Goal: Task Accomplishment & Management: Contribute content

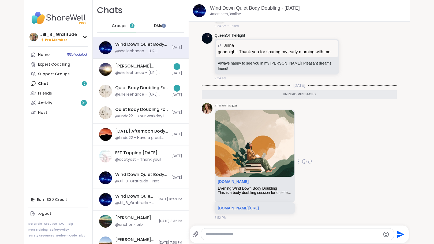
click at [230, 206] on link "[DOMAIN_NAME][URL]" at bounding box center [238, 208] width 41 height 4
click at [155, 90] on div "Quiet Body Doubling For Productivity - [DATE]" at bounding box center [141, 88] width 53 height 6
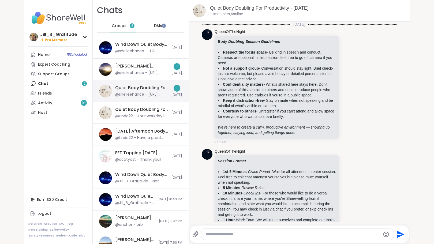
scroll to position [1046, 0]
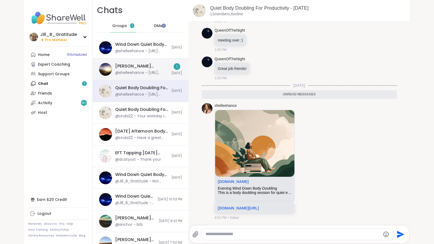
click at [152, 71] on div "@shelleehance - [URL][DOMAIN_NAME]" at bounding box center [141, 72] width 53 height 5
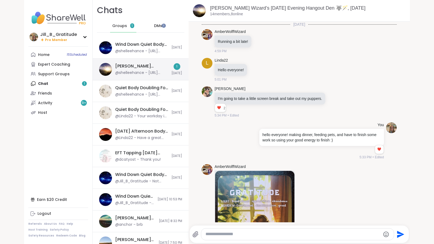
scroll to position [1309, 0]
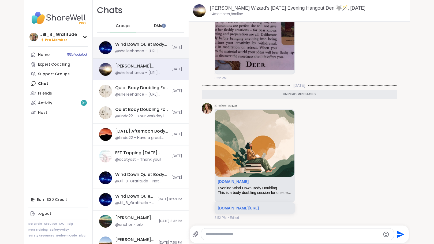
click at [146, 50] on div "@shelleehance - [URL][DOMAIN_NAME]" at bounding box center [141, 51] width 53 height 5
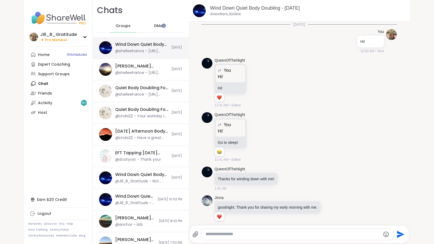
scroll to position [192, 0]
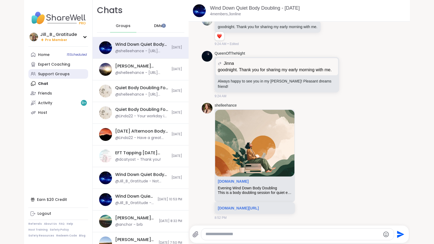
click at [62, 76] on div "Support Groups" at bounding box center [54, 74] width 32 height 5
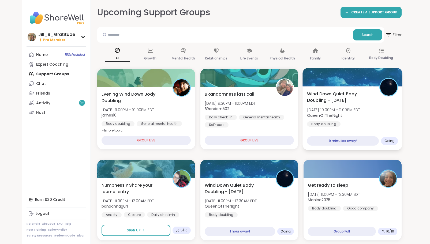
click at [339, 113] on b "QueenOfTheNight" at bounding box center [324, 115] width 35 height 5
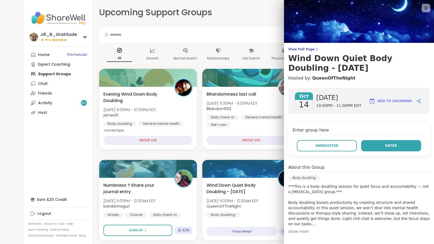
click at [375, 149] on button "Enter" at bounding box center [391, 145] width 60 height 11
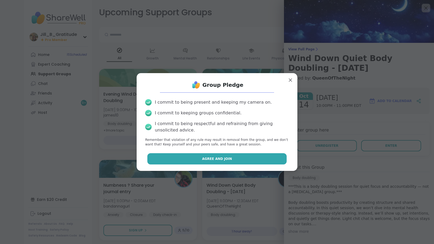
click at [247, 160] on button "Agree and Join" at bounding box center [217, 158] width 140 height 11
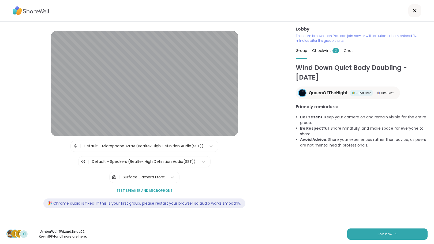
click at [320, 49] on span "Check-ins 2" at bounding box center [325, 50] width 27 height 5
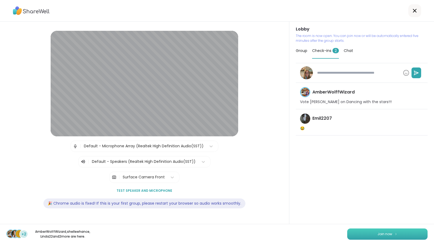
click at [384, 232] on span "Join now" at bounding box center [385, 234] width 15 height 5
type textarea "*"
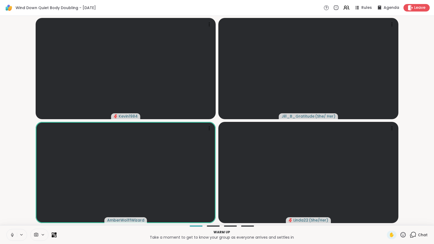
click at [410, 235] on icon at bounding box center [413, 235] width 7 height 7
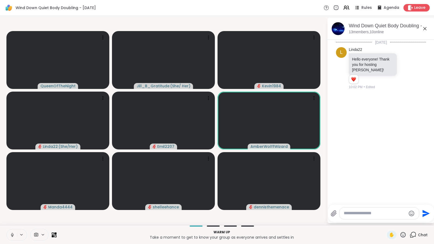
click at [11, 234] on icon at bounding box center [12, 235] width 5 height 5
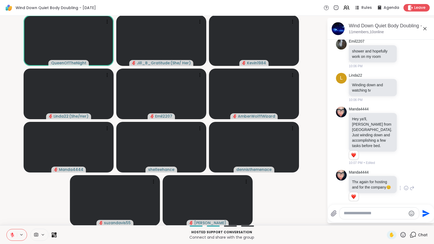
scroll to position [115, 0]
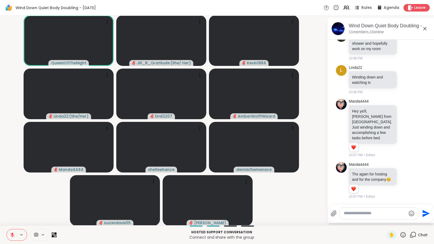
click at [400, 233] on icon at bounding box center [403, 235] width 7 height 7
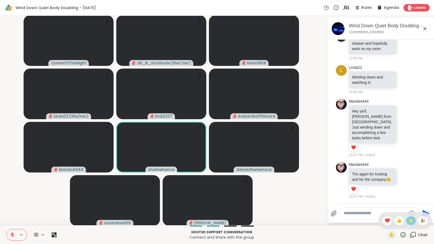
click at [408, 221] on span "🌟" at bounding box center [410, 221] width 5 height 6
click at [400, 235] on icon at bounding box center [403, 235] width 7 height 7
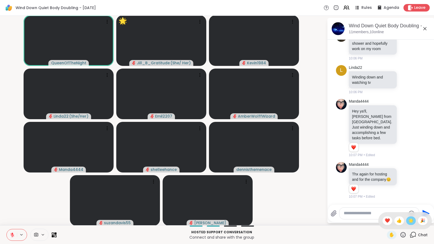
click at [408, 221] on span "🌟" at bounding box center [410, 221] width 5 height 6
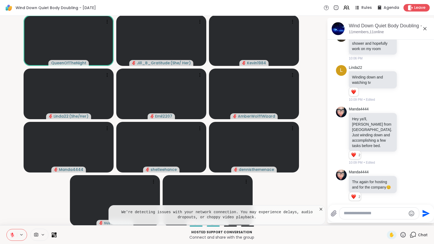
click at [400, 235] on icon at bounding box center [403, 235] width 7 height 7
click at [385, 221] on span "❤️" at bounding box center [387, 221] width 5 height 6
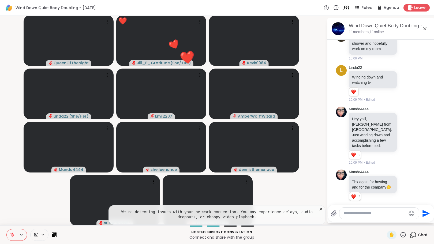
click at [320, 208] on icon at bounding box center [321, 209] width 3 height 3
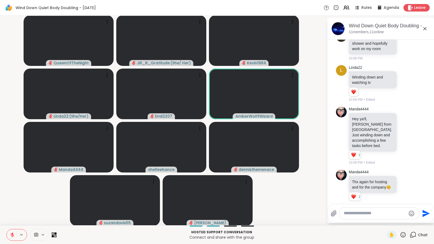
click at [10, 235] on icon at bounding box center [12, 235] width 5 height 5
click at [9, 235] on button at bounding box center [12, 234] width 10 height 11
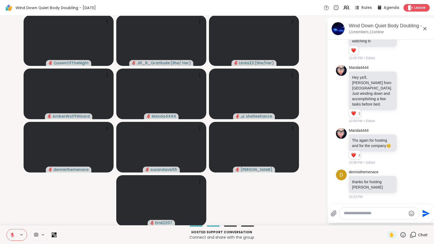
scroll to position [165, 0]
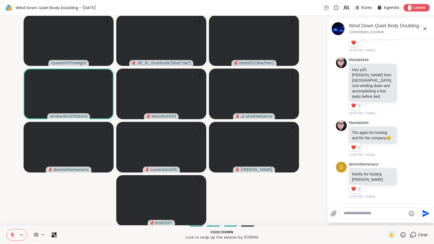
click at [400, 233] on icon at bounding box center [403, 235] width 7 height 7
click at [408, 220] on span "🌟" at bounding box center [410, 221] width 5 height 6
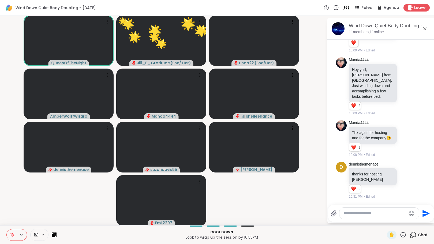
click at [369, 217] on div at bounding box center [380, 214] width 80 height 12
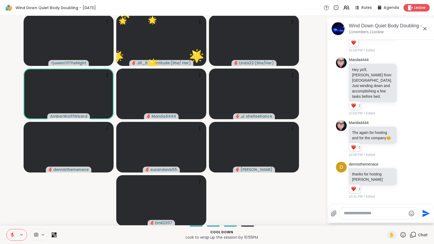
click at [369, 215] on textarea "Type your message" at bounding box center [375, 214] width 62 height 6
click at [11, 234] on icon at bounding box center [12, 235] width 4 height 4
click at [401, 232] on icon at bounding box center [403, 234] width 5 height 5
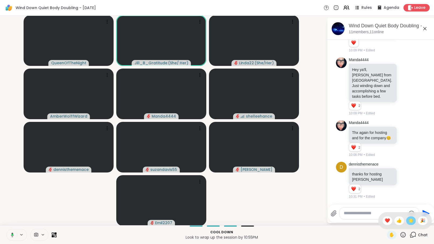
click at [406, 221] on div "🌟" at bounding box center [411, 221] width 10 height 9
click at [402, 235] on icon at bounding box center [403, 235] width 7 height 7
click at [408, 221] on span "🌟" at bounding box center [410, 221] width 5 height 6
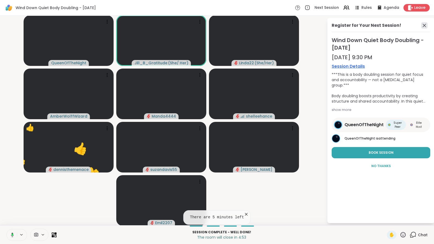
click at [421, 24] on icon at bounding box center [424, 25] width 6 height 6
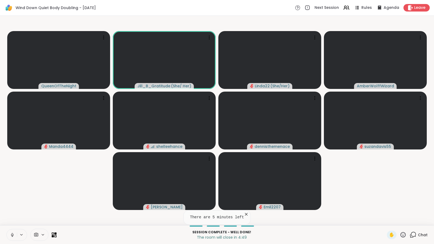
click at [410, 236] on icon at bounding box center [413, 235] width 7 height 7
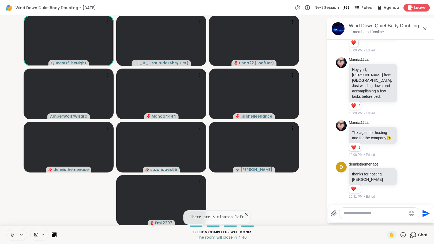
click at [244, 214] on icon at bounding box center [246, 214] width 5 height 5
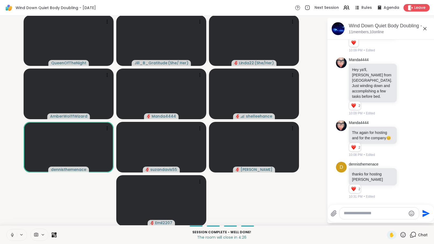
click at [401, 233] on icon at bounding box center [403, 234] width 5 height 5
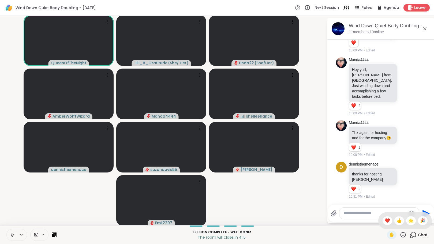
click at [346, 215] on textarea "Type your message" at bounding box center [375, 214] width 62 height 6
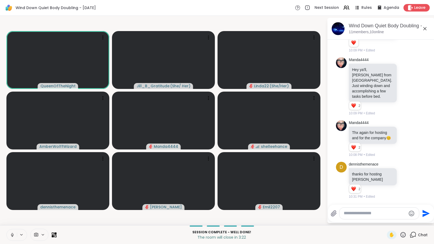
drag, startPoint x: 426, startPoint y: 156, endPoint x: 424, endPoint y: 123, distance: 33.6
click at [424, 123] on div "[DATE] L Linda22 Hello everyone! Thank you for hosting [PERSON_NAME]! 1 1 10:02…" at bounding box center [381, 38] width 107 height 326
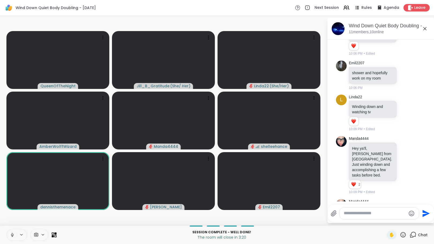
scroll to position [164, 0]
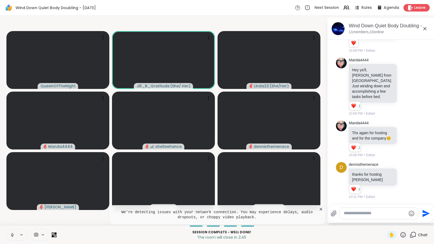
click at [321, 208] on icon at bounding box center [320, 209] width 5 height 5
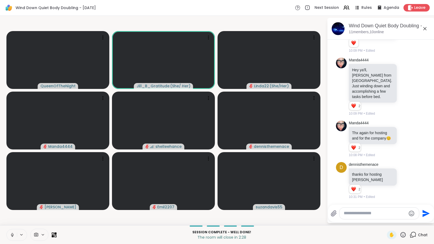
click at [12, 237] on icon at bounding box center [12, 235] width 5 height 5
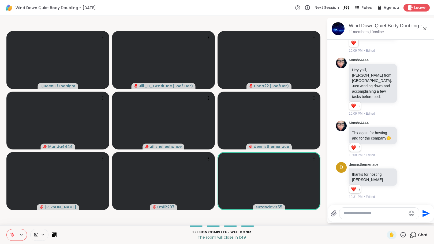
click at [395, 235] on div "✋" at bounding box center [397, 235] width 20 height 9
click at [400, 235] on icon at bounding box center [403, 235] width 7 height 7
click at [385, 220] on span "❤️" at bounding box center [387, 221] width 5 height 6
click at [401, 234] on icon at bounding box center [403, 235] width 7 height 7
click at [385, 221] on span "❤️" at bounding box center [387, 221] width 5 height 6
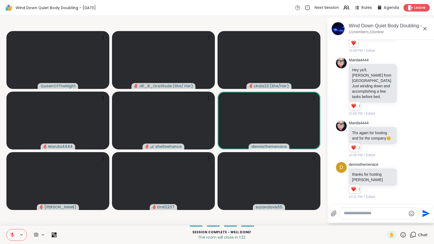
click at [401, 234] on icon at bounding box center [403, 234] width 5 height 5
click at [385, 222] on span "❤️" at bounding box center [387, 221] width 5 height 6
click at [373, 215] on textarea "Type your message" at bounding box center [375, 214] width 62 height 6
click at [400, 234] on icon at bounding box center [403, 235] width 7 height 7
click at [385, 220] on span "❤️" at bounding box center [387, 221] width 5 height 6
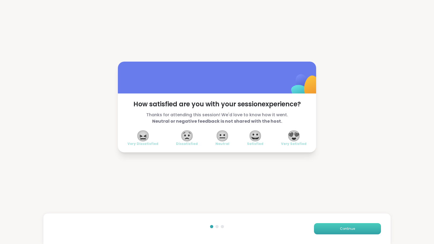
click at [328, 229] on button "Continue" at bounding box center [347, 228] width 67 height 11
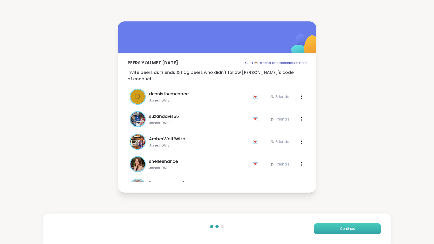
click at [326, 229] on button "Continue" at bounding box center [347, 228] width 67 height 11
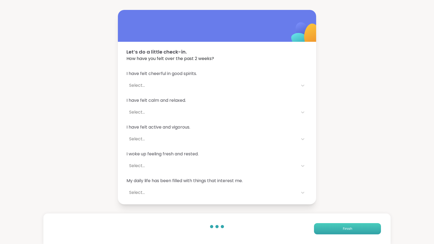
click at [331, 229] on button "Finish" at bounding box center [347, 228] width 67 height 11
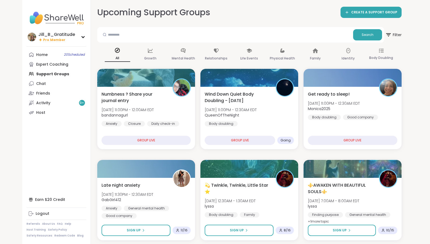
drag, startPoint x: 53, startPoint y: 72, endPoint x: 49, endPoint y: 73, distance: 4.5
click at [49, 73] on div "Home 20 Scheduled Expert Coaching Support Groups Chat Friends Activity 9 + Host" at bounding box center [57, 84] width 60 height 68
click at [67, 52] on link "Home 20 Scheduled" at bounding box center [57, 55] width 60 height 10
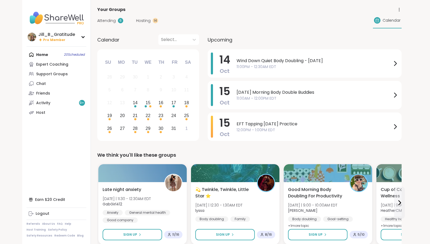
click at [111, 19] on span "Attending" at bounding box center [106, 21] width 18 height 6
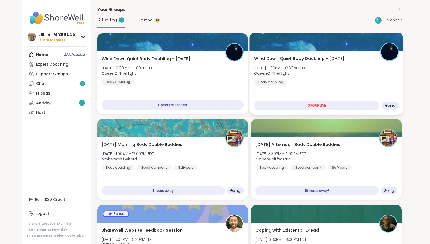
click at [312, 82] on div "Wind Down Quiet Body Doubling - [DATE] [DATE] 11:00PM - 12:30AM EDT QueenOfTheN…" at bounding box center [326, 69] width 145 height 29
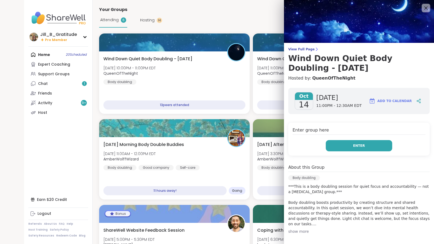
click at [345, 145] on button "Enter" at bounding box center [359, 145] width 66 height 11
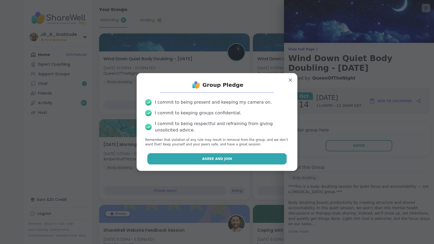
click at [244, 159] on button "Agree and Join" at bounding box center [217, 158] width 140 height 11
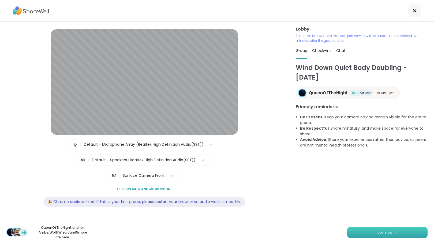
click at [362, 231] on button "Join now" at bounding box center [387, 232] width 80 height 11
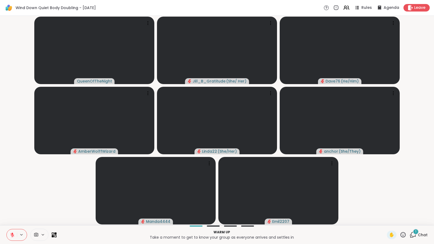
click at [413, 233] on div "1" at bounding box center [416, 232] width 6 height 6
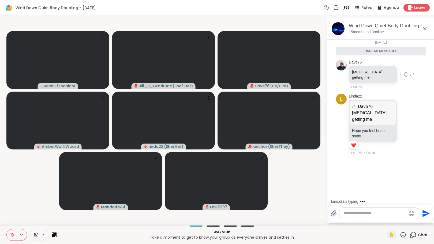
click at [404, 73] on icon at bounding box center [406, 74] width 5 height 5
click at [416, 65] on div "Select Reaction: Sad" at bounding box center [418, 66] width 5 height 5
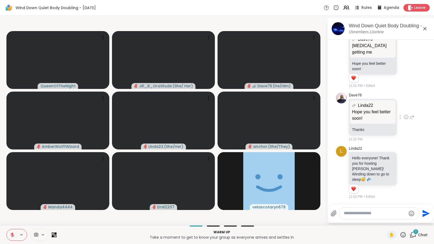
scroll to position [96, 0]
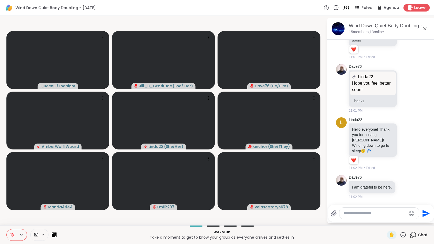
click at [371, 215] on textarea "Type your message" at bounding box center [375, 214] width 62 height 6
type textarea "**********"
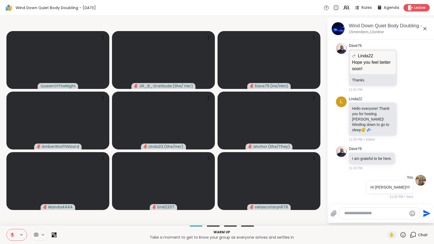
scroll to position [117, 0]
click at [402, 156] on icon at bounding box center [404, 158] width 5 height 5
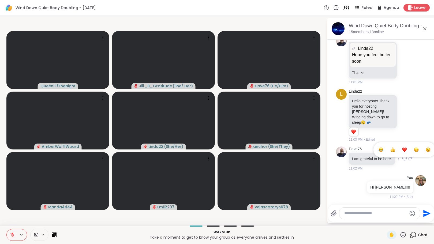
click at [402, 147] on div "Select Reaction: Heart" at bounding box center [404, 149] width 5 height 5
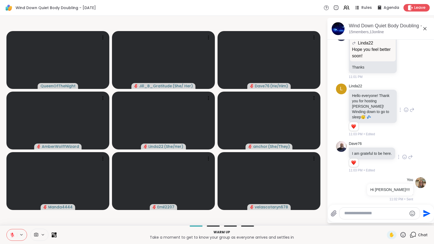
click at [404, 108] on icon at bounding box center [406, 109] width 5 height 5
click at [404, 103] on div "Select Reaction: Heart" at bounding box center [406, 101] width 5 height 5
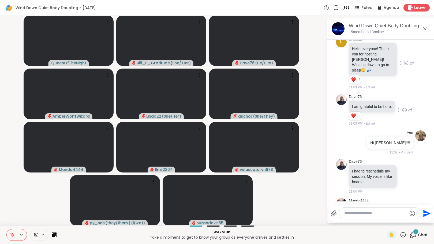
scroll to position [243, 0]
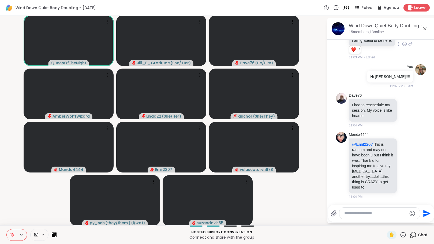
click at [365, 214] on textarea "Type your message" at bounding box center [375, 214] width 62 height 6
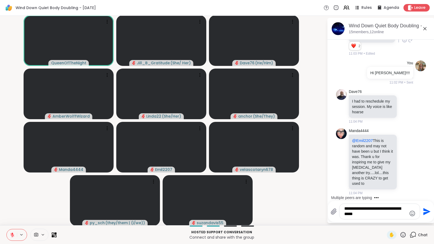
type textarea "**********"
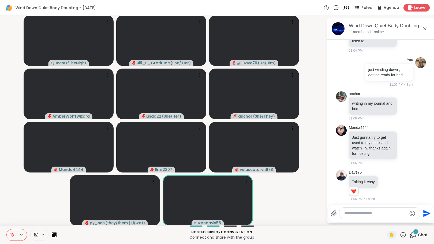
scroll to position [392, 0]
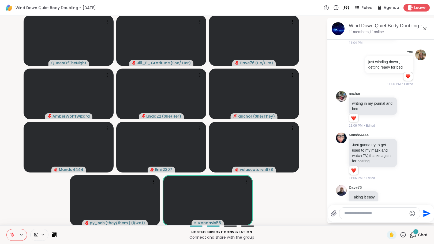
click at [413, 232] on div "1" at bounding box center [416, 232] width 6 height 6
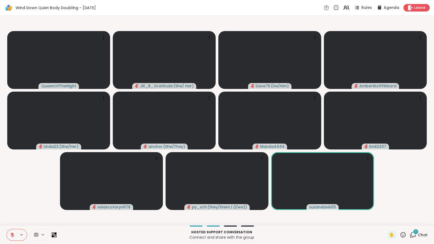
click at [415, 233] on span "1" at bounding box center [415, 231] width 1 height 5
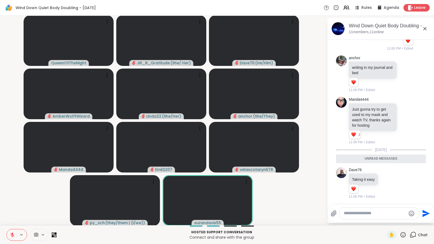
scroll to position [462, 0]
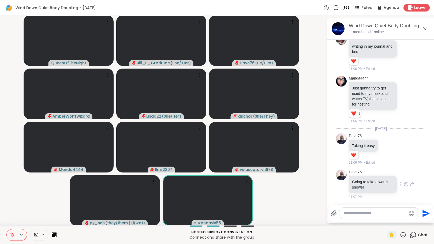
click at [404, 182] on icon at bounding box center [406, 184] width 5 height 5
click at [404, 173] on span "Select Reaction: Heart" at bounding box center [406, 175] width 5 height 5
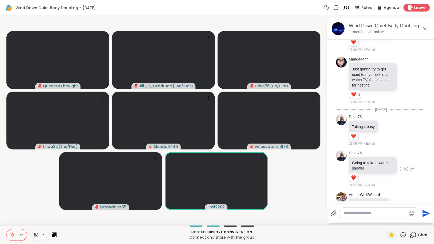
scroll to position [597, 0]
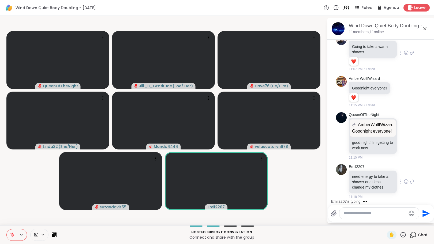
click at [404, 180] on icon at bounding box center [406, 181] width 5 height 5
click at [404, 173] on div "Select Reaction: Heart" at bounding box center [406, 173] width 5 height 5
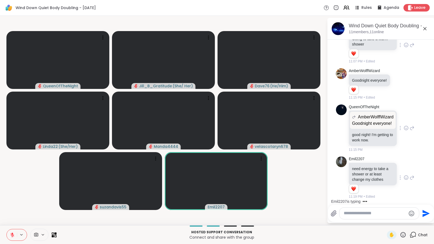
click at [405, 126] on icon at bounding box center [406, 127] width 5 height 5
click at [363, 117] on div "Select Reaction: Heart" at bounding box center [363, 119] width 5 height 5
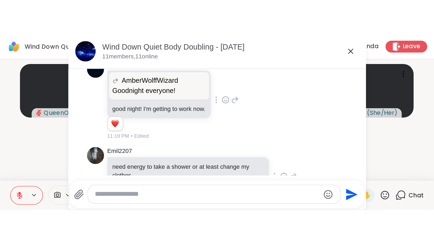
scroll to position [675, 0]
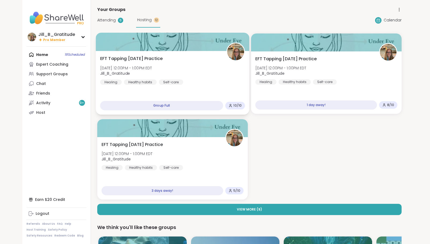
click at [205, 85] on div "EFT Tapping Wednesday Practice Wed, Oct 15 | 12:00PM - 1:00PM EDT Jill_B_Gratit…" at bounding box center [173, 83] width 154 height 64
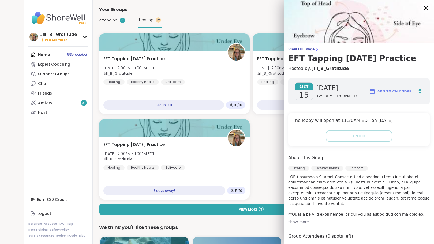
click at [423, 6] on icon at bounding box center [426, 8] width 7 height 7
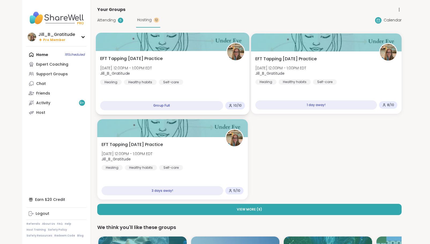
click at [185, 78] on div "EFT Tapping Wednesday Practice Wed, Oct 15 | 12:00PM - 1:00PM EDT Jill_B_Gratit…" at bounding box center [172, 69] width 145 height 29
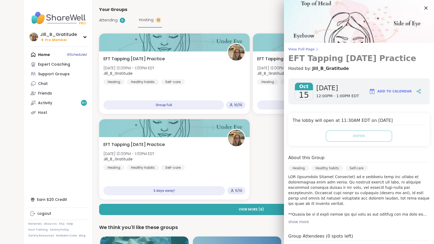
click at [295, 49] on span "View Full Page" at bounding box center [359, 49] width 142 height 4
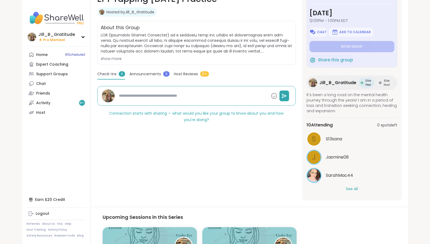
scroll to position [93, 0]
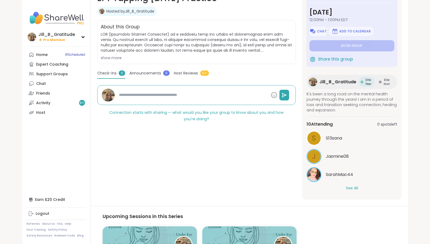
click at [347, 189] on button "See All" at bounding box center [352, 188] width 12 height 6
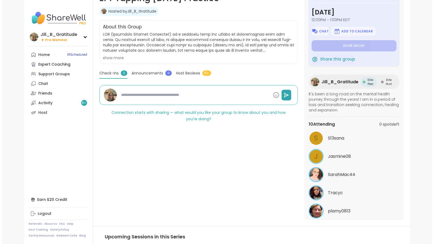
scroll to position [0, 0]
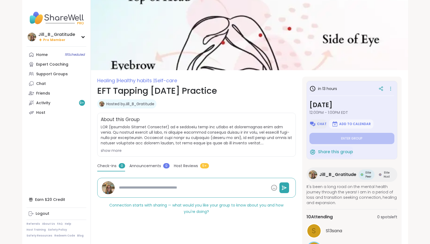
click at [316, 124] on button "Chat" at bounding box center [318, 124] width 17 height 9
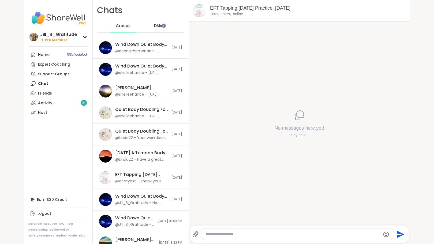
click at [194, 234] on icon at bounding box center [195, 234] width 6 height 6
click at [0, 0] on input "file" at bounding box center [0, 0] width 0 height 0
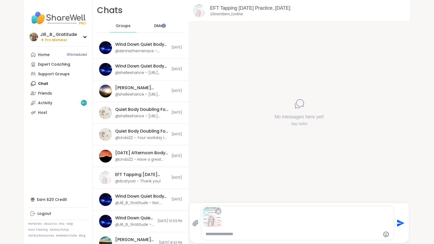
click at [399, 222] on icon "Send" at bounding box center [400, 223] width 7 height 7
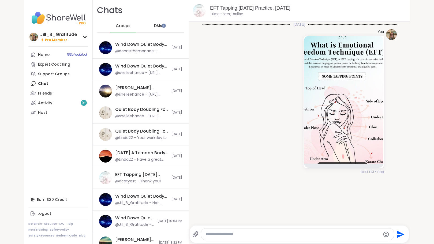
click at [289, 232] on textarea "Type your message" at bounding box center [293, 235] width 175 height 6
click at [129, 175] on div "EFT Tapping [DATE] Practice, [DATE]" at bounding box center [141, 175] width 53 height 6
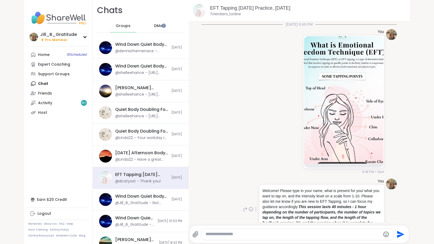
click at [255, 208] on icon at bounding box center [255, 209] width 1 height 4
click at [250, 217] on icon at bounding box center [252, 216] width 5 height 5
click at [67, 54] on span "18 Scheduled" at bounding box center [77, 55] width 20 height 4
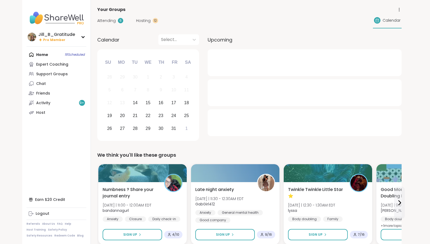
click at [147, 19] on span "Hosting" at bounding box center [143, 21] width 14 height 6
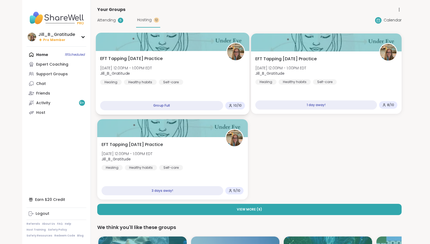
click at [233, 100] on div "EFT Tapping Wednesday Practice Wed, Oct 15 | 12:00PM - 1:00PM EDT Jill_B_Gratit…" at bounding box center [173, 83] width 154 height 64
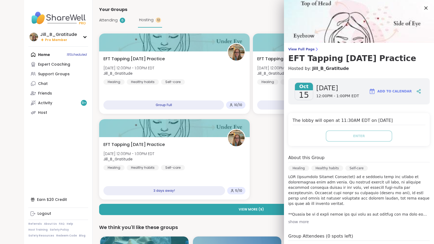
scroll to position [75, 0]
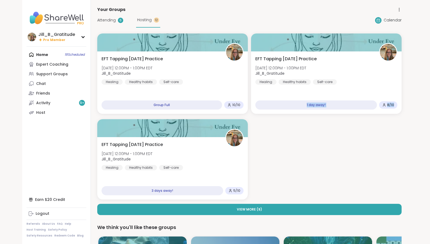
drag, startPoint x: 432, startPoint y: 116, endPoint x: 428, endPoint y: 60, distance: 56.4
click at [203, 89] on div "EFT Tapping Wednesday Practice Wed, Oct 15 | 12:00PM - 1:00PM EDT Jill_B_Gratit…" at bounding box center [173, 83] width 154 height 64
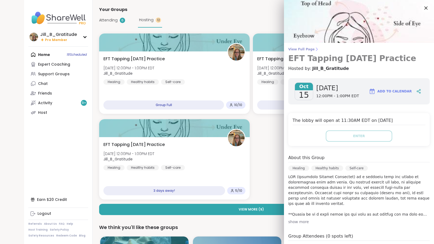
click at [304, 47] on span "View Full Page" at bounding box center [359, 49] width 142 height 4
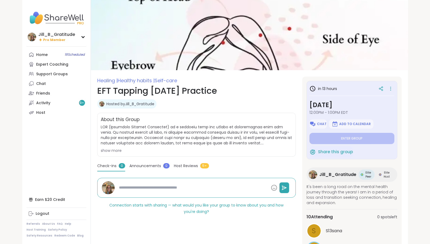
type textarea "*"
click at [315, 123] on img at bounding box center [313, 124] width 6 height 6
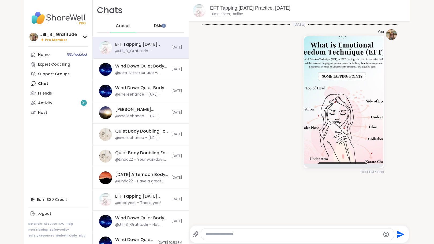
click at [216, 235] on textarea "Type your message" at bounding box center [293, 235] width 175 height 6
paste textarea "**********"
type textarea "**********"
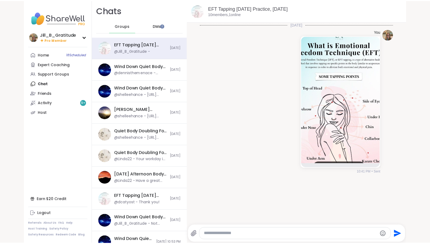
scroll to position [20, 0]
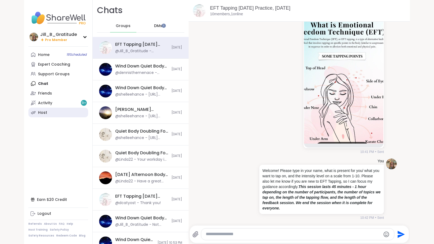
click at [58, 116] on link "Host" at bounding box center [58, 113] width 60 height 10
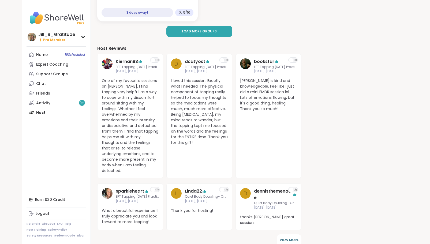
scroll to position [209, 0]
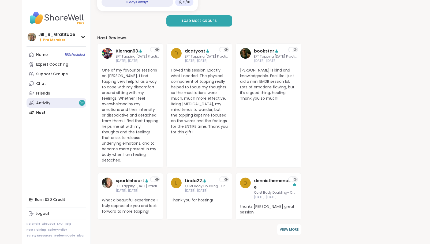
click at [48, 101] on div "Activity 9 +" at bounding box center [43, 103] width 14 height 5
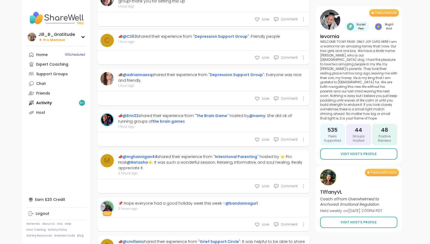
scroll to position [805, 0]
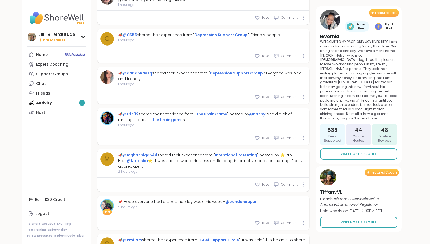
drag, startPoint x: 430, startPoint y: 156, endPoint x: 433, endPoint y: 174, distance: 17.7
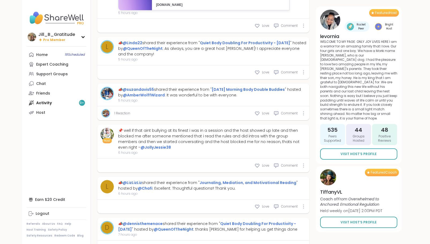
scroll to position [1830, 0]
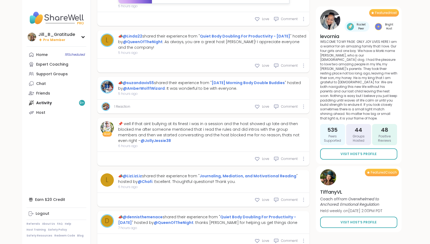
click at [251, 121] on div "📌 well if that aint bullying at its finest i was in a session and the host show…" at bounding box center [212, 132] width 188 height 23
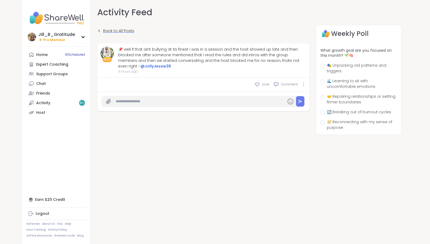
click at [126, 28] on span "Back to All Posts" at bounding box center [118, 31] width 31 height 6
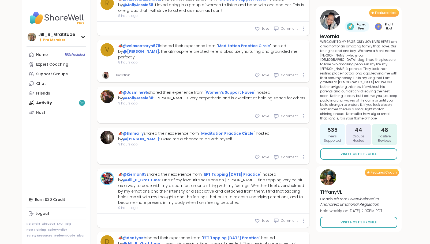
scroll to position [2075, 0]
click at [257, 219] on icon at bounding box center [257, 220] width 4 height 3
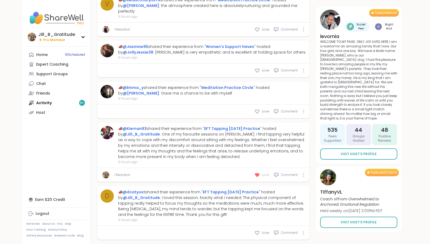
scroll to position [2121, 0]
click at [259, 230] on icon at bounding box center [257, 232] width 5 height 5
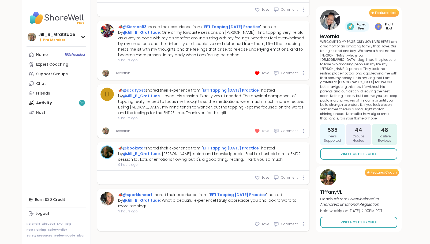
scroll to position [1759, 0]
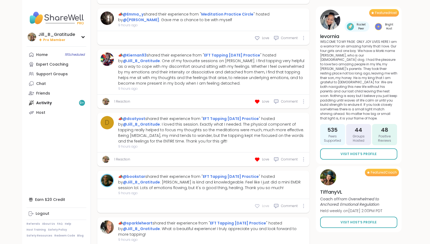
click at [257, 203] on icon at bounding box center [257, 205] width 5 height 5
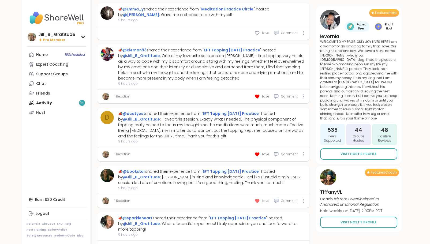
scroll to position [1795, 0]
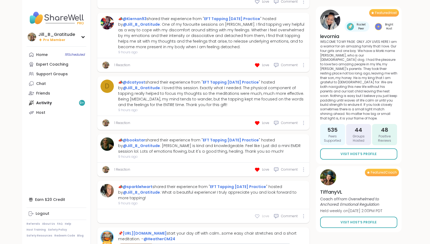
click at [257, 214] on icon at bounding box center [257, 216] width 5 height 5
type textarea "*"
click at [52, 110] on link "Host" at bounding box center [57, 113] width 60 height 10
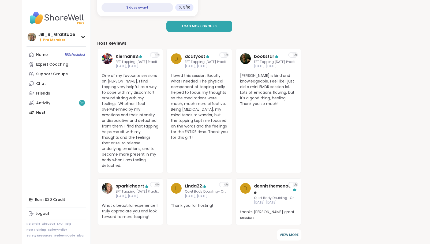
scroll to position [202, 0]
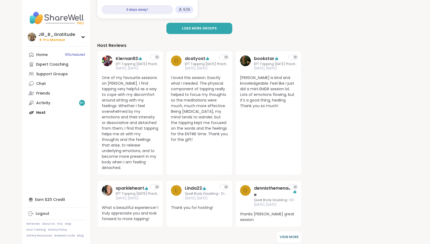
click at [44, 112] on div "Home 18 Scheduled Expert Coaching Support Groups Chat Friends Activity 9 + Host" at bounding box center [57, 84] width 60 height 68
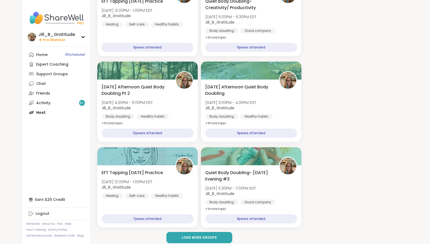
scroll to position [492, 0]
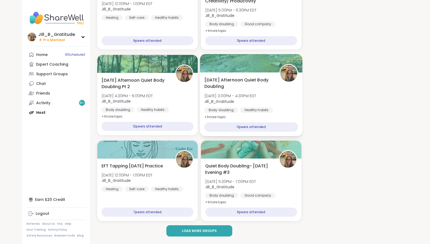
click at [247, 93] on span "Sun, Oct 12 | 3:00PM - 4:30PM EDT" at bounding box center [230, 95] width 52 height 5
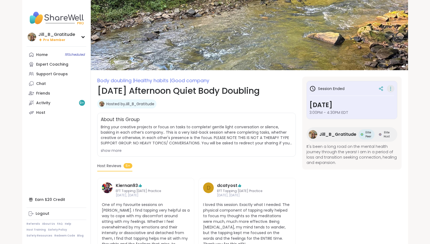
click at [392, 87] on icon at bounding box center [390, 89] width 5 height 8
click at [355, 112] on button "Copy Session" at bounding box center [362, 115] width 60 height 12
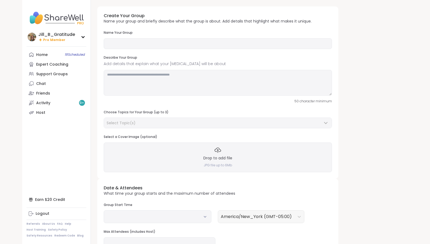
type input "**********"
type textarea "**********"
type input "**"
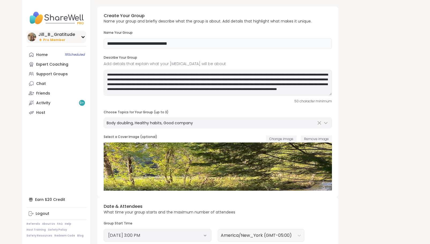
drag, startPoint x: 146, startPoint y: 44, endPoint x: 85, endPoint y: 39, distance: 61.0
click at [85, 39] on div "**********" at bounding box center [215, 186] width 386 height 372
click at [85, 39] on div "Jill_B_Gratitude Pro Member" at bounding box center [57, 37] width 60 height 13
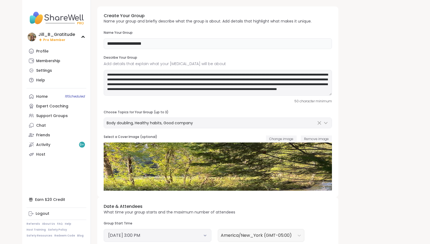
click at [109, 43] on input "**********" at bounding box center [218, 43] width 228 height 11
click at [169, 42] on input "**********" at bounding box center [218, 43] width 228 height 11
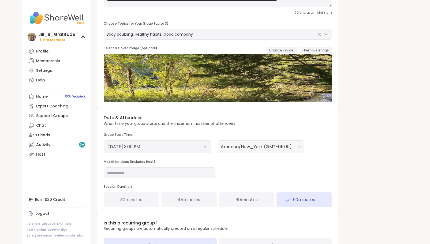
scroll to position [103, 0]
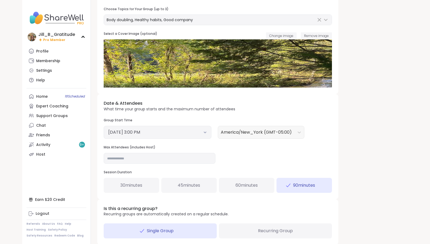
type input "**********"
click at [193, 132] on button "October 12, 2025 3:00 PM" at bounding box center [157, 132] width 99 height 6
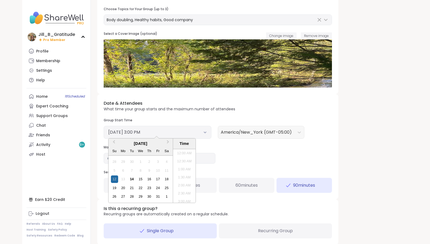
scroll to position [218, 0]
click at [140, 179] on div "15" at bounding box center [140, 179] width 7 height 7
click at [183, 154] on li "1:00 PM" at bounding box center [184, 155] width 23 height 8
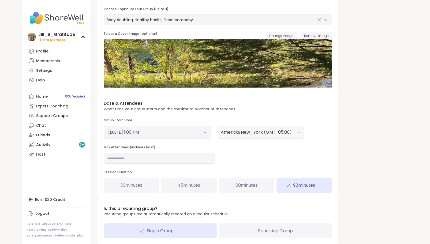
click at [239, 187] on span "60 minutes" at bounding box center [247, 185] width 22 height 6
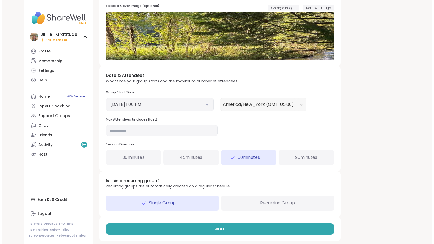
scroll to position [133, 0]
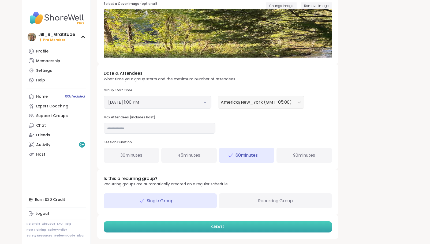
click at [224, 226] on span "CREATE" at bounding box center [217, 227] width 13 height 5
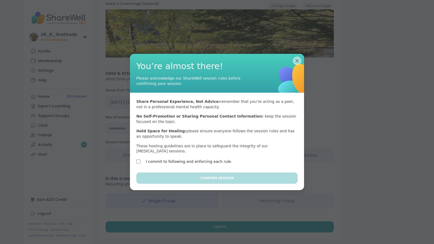
click at [203, 160] on label "I commit to following and enforcing each rule." at bounding box center [189, 161] width 87 height 6
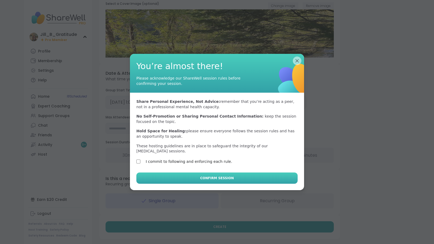
click at [207, 173] on button "Confirm Session" at bounding box center [216, 178] width 161 height 11
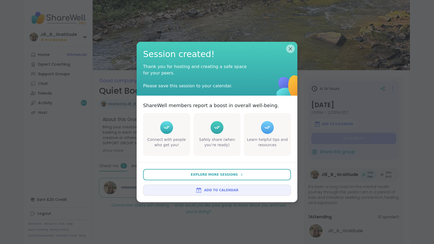
click at [215, 191] on span "Add to Calendar" at bounding box center [221, 190] width 34 height 5
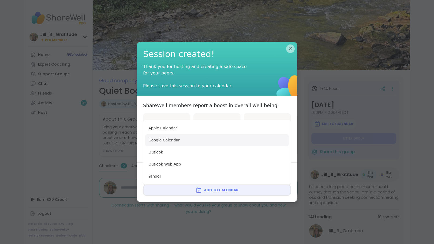
click at [219, 144] on button "Google Calendar" at bounding box center [217, 140] width 144 height 12
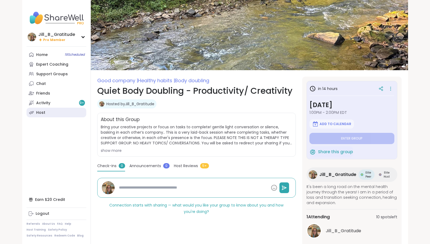
click at [57, 110] on link "Host" at bounding box center [57, 113] width 60 height 10
type textarea "*"
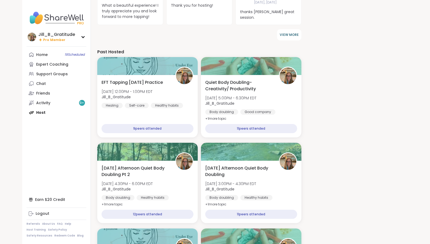
scroll to position [405, 0]
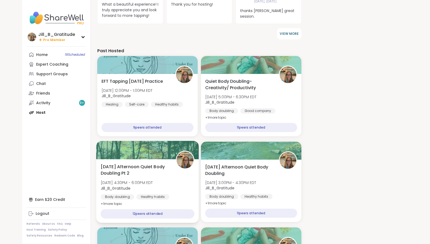
click at [185, 178] on div "Sunday Afternoon Quiet Body Doubling Pt 2 Sun, Oct 12 | 4:30PM - 6:00PM EDT Jil…" at bounding box center [148, 186] width 94 height 44
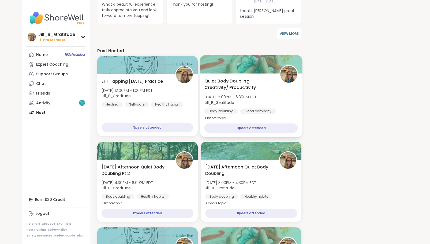
click at [256, 100] on span "Jill_B_Gratitude" at bounding box center [230, 102] width 52 height 5
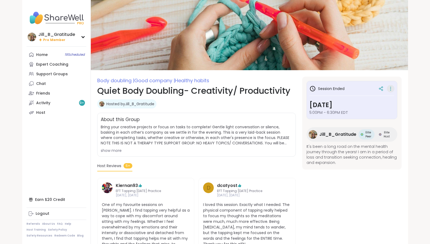
click at [389, 87] on icon at bounding box center [390, 89] width 5 height 8
click at [359, 113] on button "Copy Session" at bounding box center [362, 115] width 60 height 12
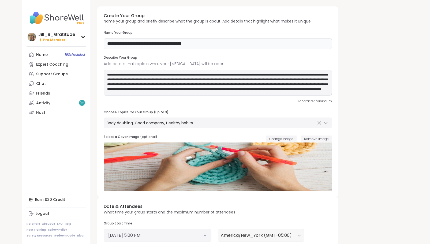
click at [219, 45] on input "**********" at bounding box center [218, 43] width 228 height 11
type input "**********"
click at [145, 80] on textarea "**********" at bounding box center [218, 83] width 228 height 26
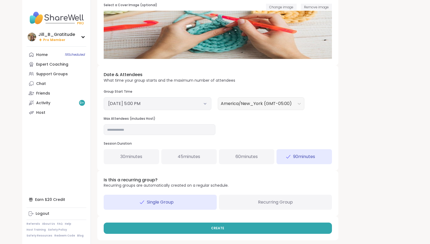
scroll to position [133, 0]
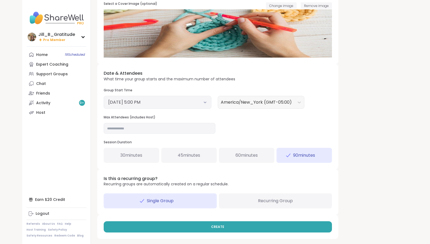
type textarea "**********"
click at [196, 104] on button "October 13, 2025 5:00 PM" at bounding box center [157, 102] width 99 height 6
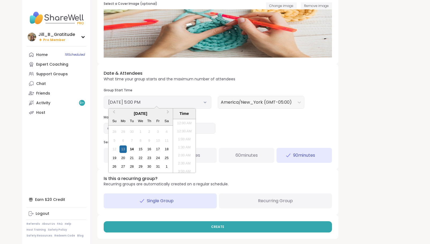
scroll to position [251, 0]
click at [141, 148] on div "15" at bounding box center [140, 149] width 7 height 7
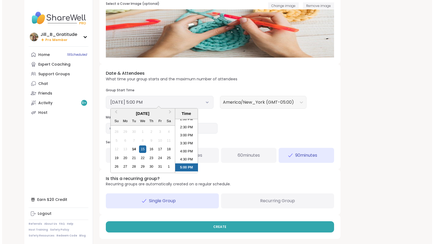
scroll to position [218, 0]
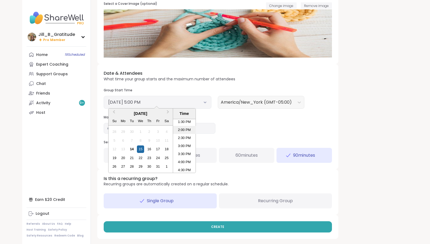
click at [185, 130] on li "2:00 PM" at bounding box center [184, 130] width 23 height 8
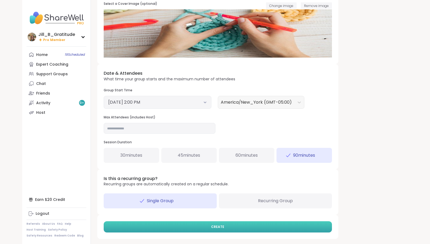
click at [252, 225] on button "CREATE" at bounding box center [218, 226] width 228 height 11
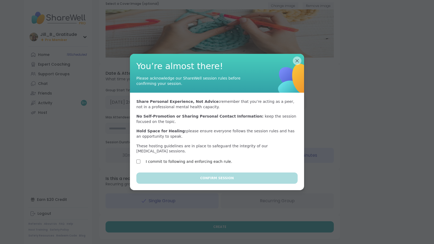
click at [214, 158] on label "I commit to following and enforcing each rule." at bounding box center [189, 161] width 87 height 6
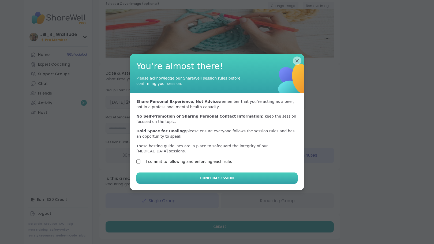
click at [220, 180] on button "Confirm Session" at bounding box center [216, 178] width 161 height 11
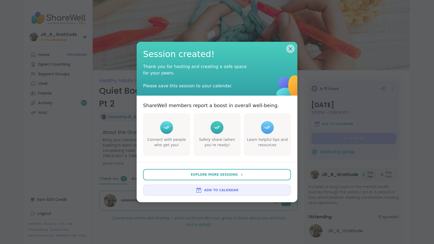
click at [222, 189] on span "Add to Calendar" at bounding box center [221, 190] width 34 height 5
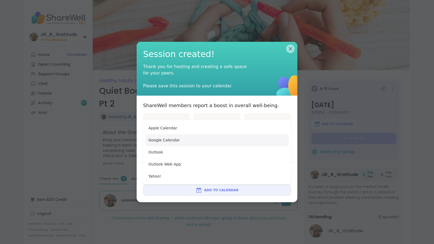
click at [217, 143] on button "Google Calendar" at bounding box center [217, 140] width 144 height 12
type textarea "*"
